Goal: Information Seeking & Learning: Learn about a topic

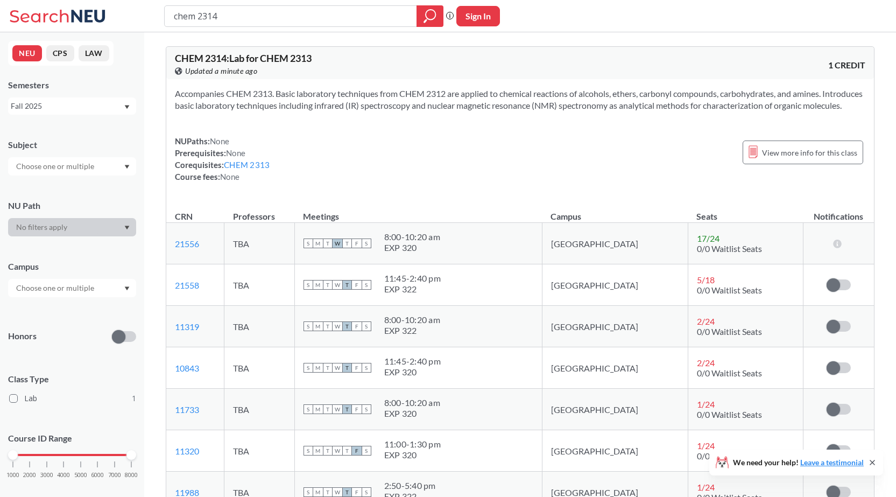
scroll to position [161, 0]
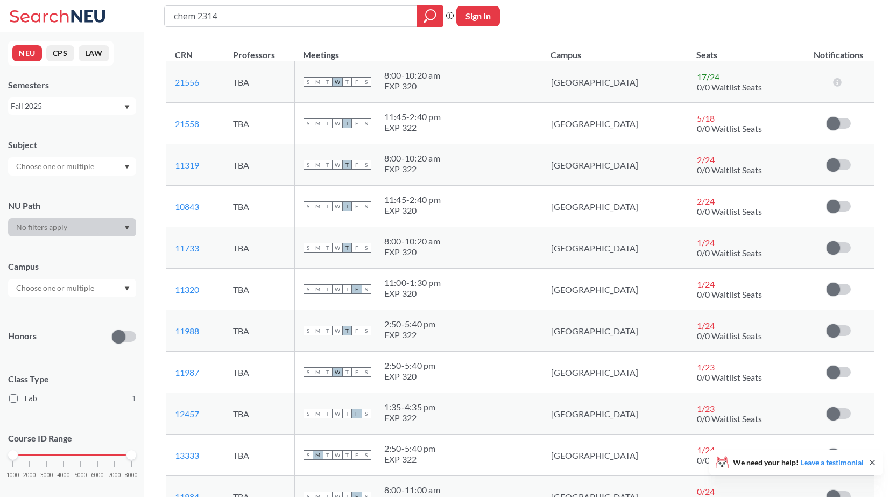
click at [525, 57] on th "Meetings" at bounding box center [418, 49] width 248 height 23
click at [250, 16] on input "chem 2314" at bounding box center [291, 16] width 236 height 18
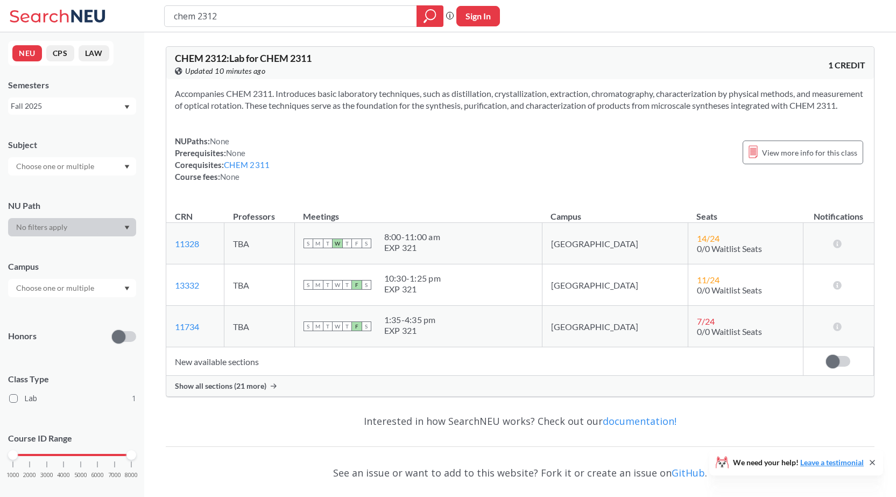
click at [244, 396] on div "Show all sections (21 more)" at bounding box center [520, 386] width 708 height 20
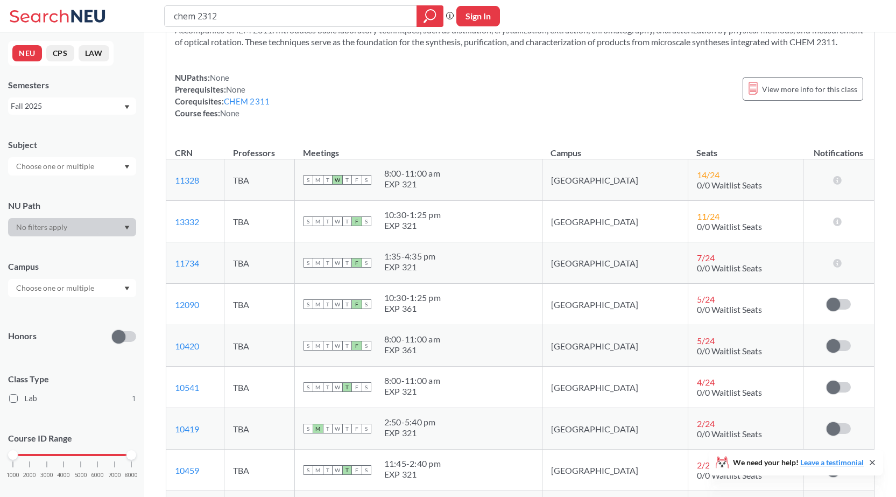
scroll to position [108, 0]
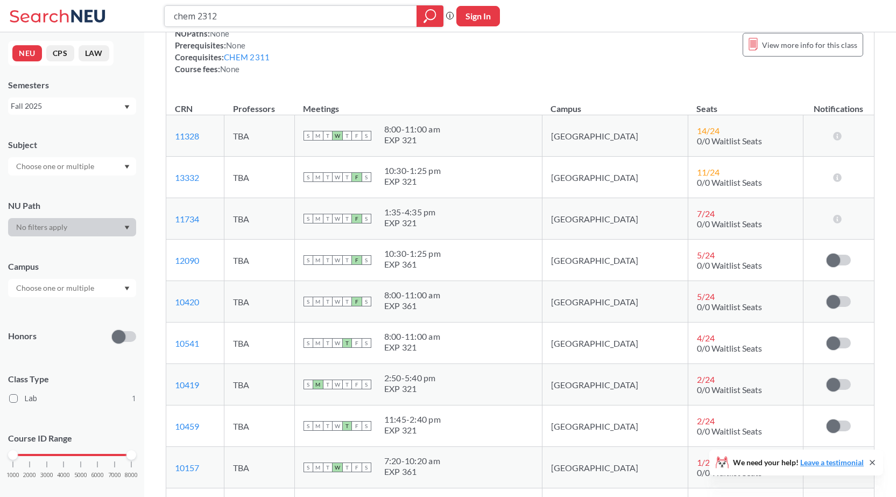
click at [269, 21] on input "chem 2312" at bounding box center [291, 16] width 236 height 18
type input "chem 2314"
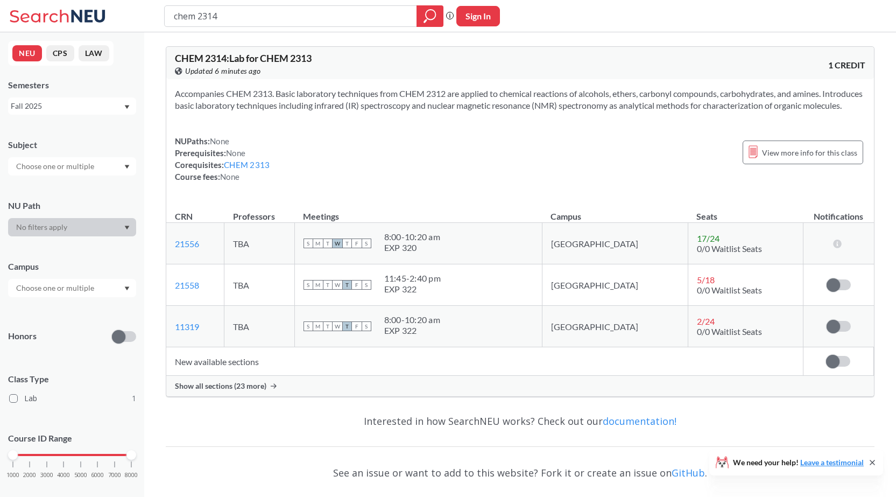
click at [221, 391] on span "Show all sections (23 more)" at bounding box center [220, 386] width 91 height 10
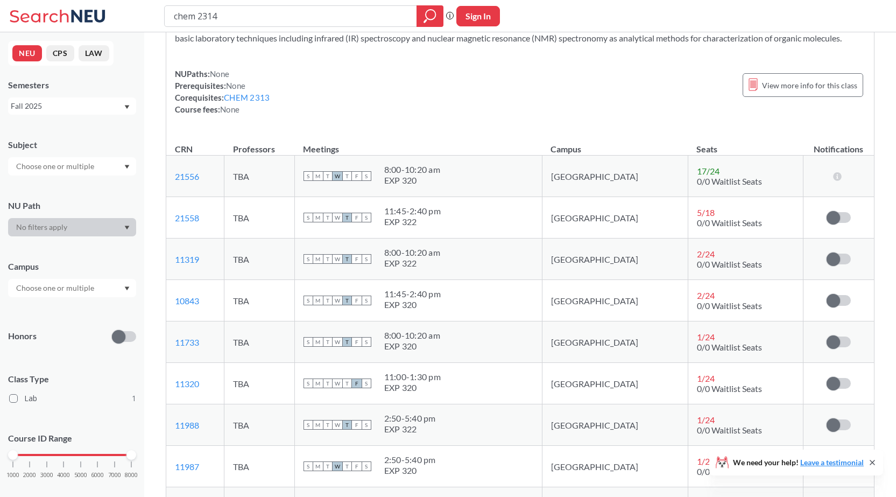
scroll to position [161, 0]
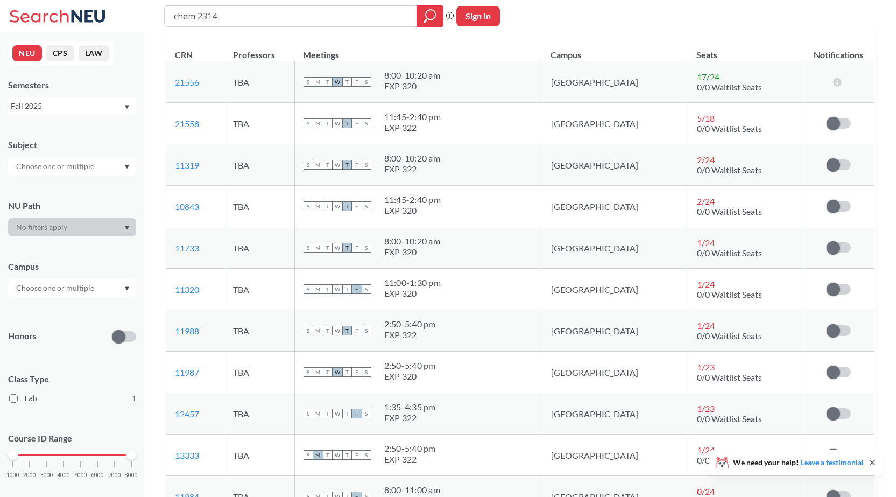
click at [595, 18] on div "chem 2314 Phrase search guarantees the exact search appears in the results. Ex.…" at bounding box center [448, 16] width 896 height 32
click at [517, 52] on th "Meetings" at bounding box center [418, 49] width 248 height 23
click at [517, 135] on div "S M T W T F S 11:45 - 2:40 pm EXP 322" at bounding box center [419, 123] width 230 height 24
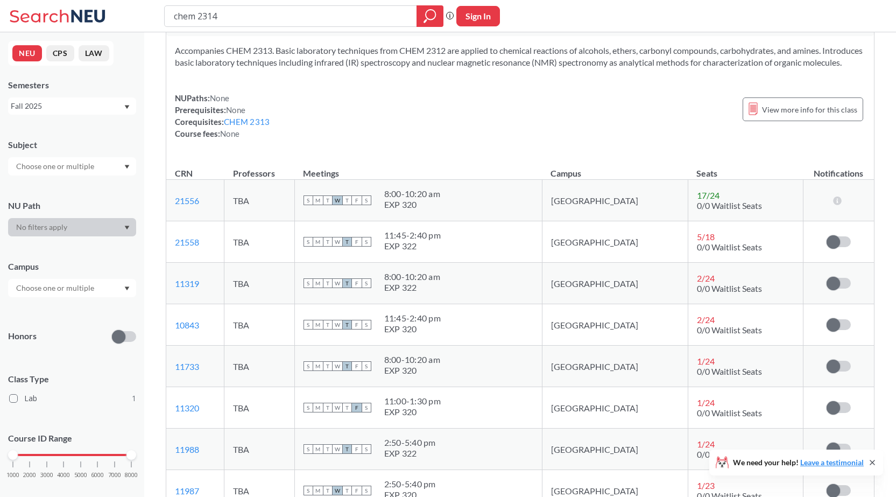
scroll to position [108, 0]
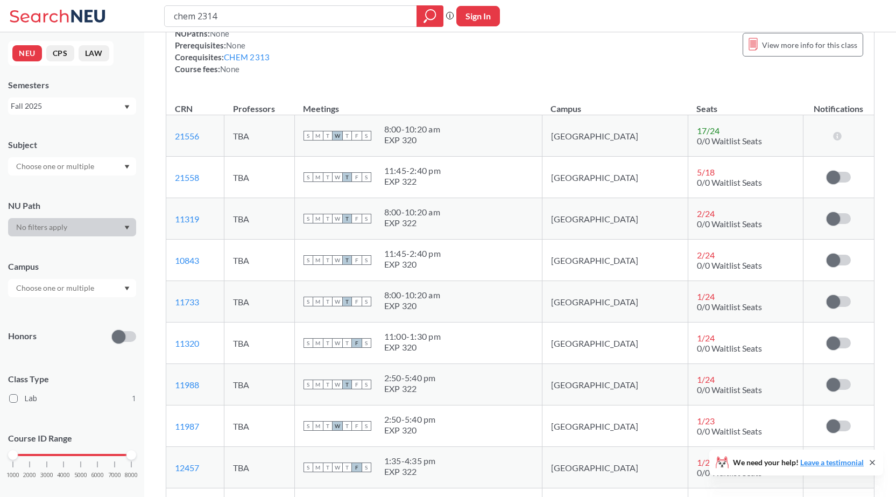
click at [400, 75] on div "NUPaths: None Prerequisites: None Corequisites: CHEM 2313 Course fees: None Vie…" at bounding box center [520, 50] width 691 height 47
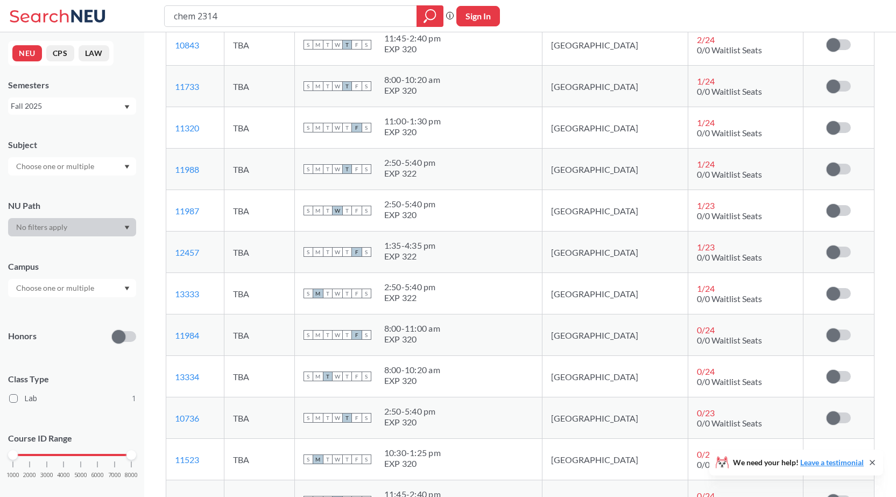
click at [542, 123] on td "S M T W T F S 11:00 - 1:30 pm EXP 320" at bounding box center [418, 127] width 248 height 41
click at [542, 107] on td "S M T W T F S 8:00 - 10:20 am EXP 320" at bounding box center [418, 86] width 248 height 41
click at [533, 181] on div "S M T W T F S 2:50 - 5:40 pm EXP 322" at bounding box center [419, 169] width 230 height 24
click at [155, 305] on div "CHEM 2314 : Lab for CHEM 2313 View this course on Banner. Updated 4 minutes ago…" at bounding box center [520, 456] width 752 height 1495
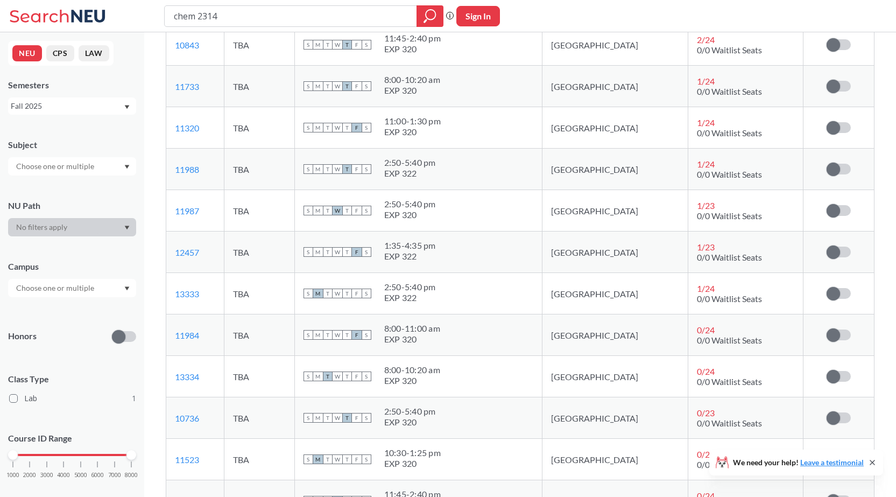
click at [295, 217] on td "TBA" at bounding box center [259, 210] width 71 height 41
click at [591, 0] on div "chem 2314 Phrase search guarantees the exact search appears in the results. Ex.…" at bounding box center [448, 16] width 896 height 32
click at [533, 133] on div "S M T W T F S 11:00 - 1:30 pm EXP 320" at bounding box center [419, 128] width 230 height 24
click at [510, 107] on td "S M T W T F S 8:00 - 10:20 am EXP 320" at bounding box center [418, 86] width 248 height 41
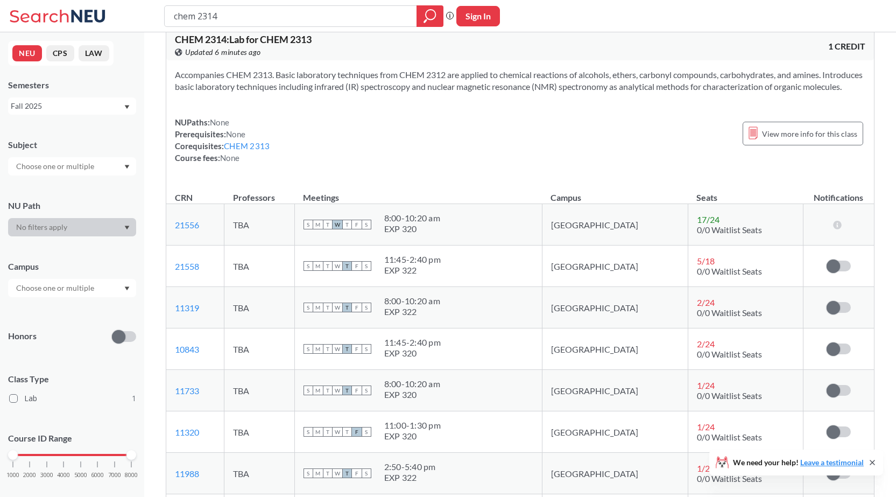
scroll to position [0, 0]
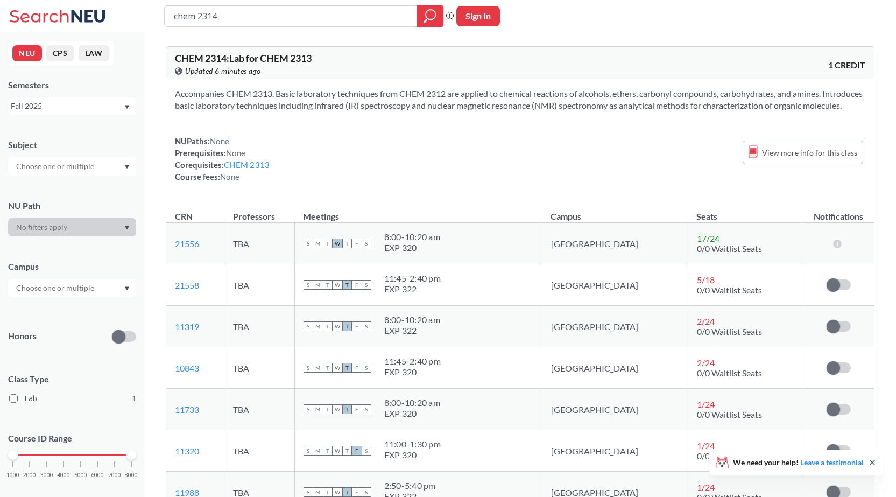
click at [351, 144] on div "Accompanies CHEM 2313. Basic laboratory techniques from CHEM 2312 are applied t…" at bounding box center [520, 139] width 708 height 121
click at [460, 93] on section "Accompanies CHEM 2313. Basic laboratory techniques from CHEM 2312 are applied t…" at bounding box center [520, 100] width 691 height 24
